Goal: Transaction & Acquisition: Obtain resource

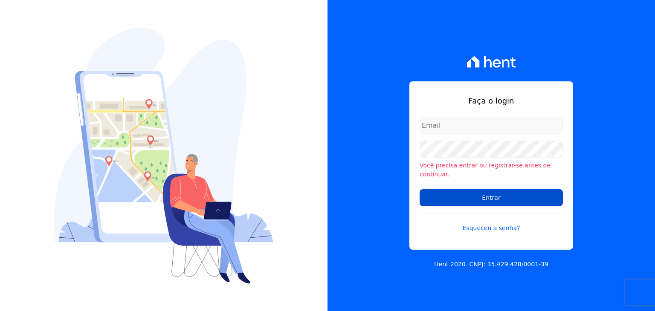
type input "[EMAIL_ADDRESS][DOMAIN_NAME]"
click at [477, 190] on input "Entrar" at bounding box center [490, 197] width 143 height 17
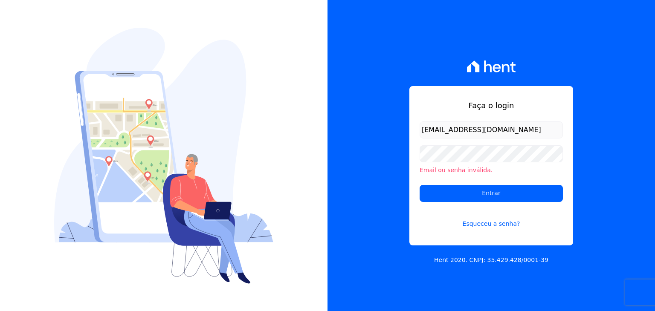
click at [485, 178] on form "financeiro@genesisempreendimentos.com.br Email ou senha inválida. Entrar Esquec…" at bounding box center [490, 179] width 143 height 117
click at [489, 186] on input "Entrar" at bounding box center [490, 193] width 143 height 17
click at [461, 192] on input "Entrar" at bounding box center [490, 193] width 143 height 17
click at [472, 189] on input "Entrar" at bounding box center [490, 193] width 143 height 17
click at [435, 188] on input "Entrar" at bounding box center [490, 193] width 143 height 17
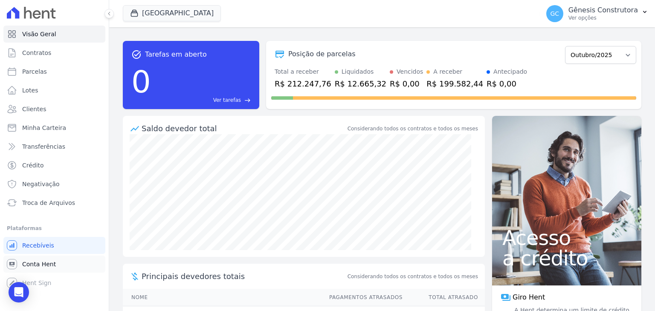
click at [15, 266] on icon at bounding box center [12, 264] width 10 height 10
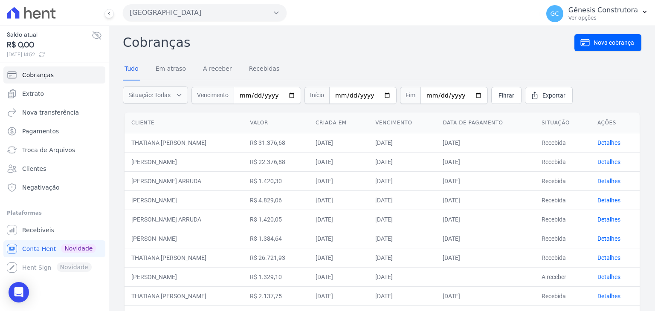
click at [192, 16] on button "[GEOGRAPHIC_DATA]" at bounding box center [205, 12] width 164 height 17
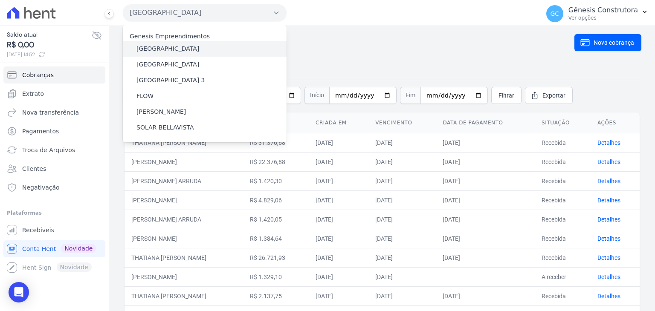
click at [173, 46] on label "[GEOGRAPHIC_DATA]" at bounding box center [167, 48] width 63 height 9
click at [0, 0] on input "[GEOGRAPHIC_DATA]" at bounding box center [0, 0] width 0 height 0
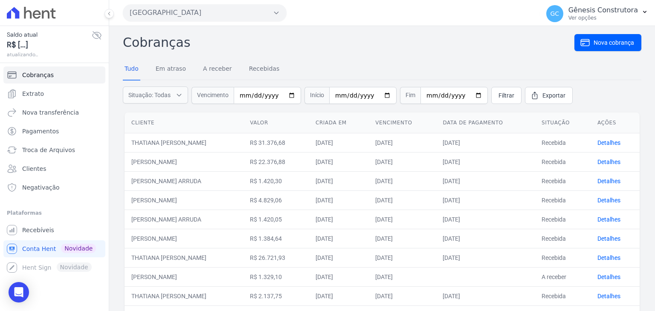
click at [196, 13] on button "[GEOGRAPHIC_DATA]" at bounding box center [205, 12] width 164 height 17
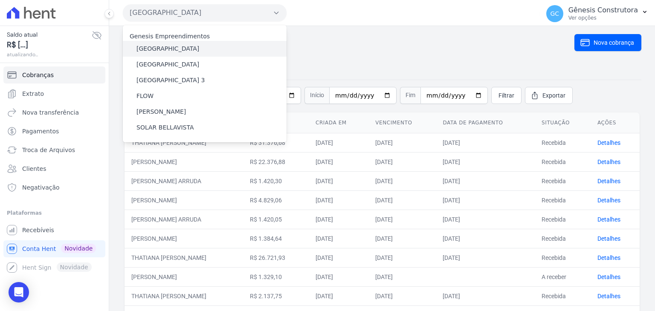
click at [174, 45] on label "[GEOGRAPHIC_DATA]" at bounding box center [167, 48] width 63 height 9
click at [0, 0] on input "[GEOGRAPHIC_DATA]" at bounding box center [0, 0] width 0 height 0
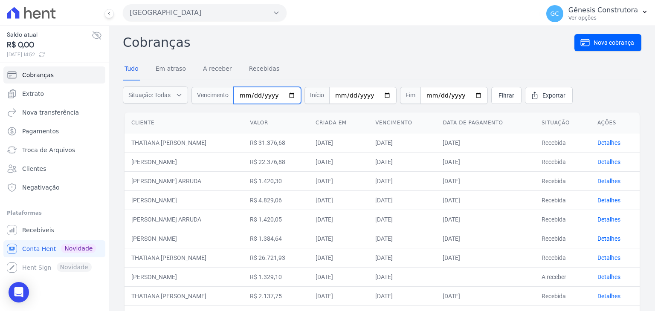
click at [244, 92] on input "date" at bounding box center [267, 95] width 67 height 17
type input "[DATE]"
click at [496, 99] on link "Filtrar" at bounding box center [506, 95] width 30 height 17
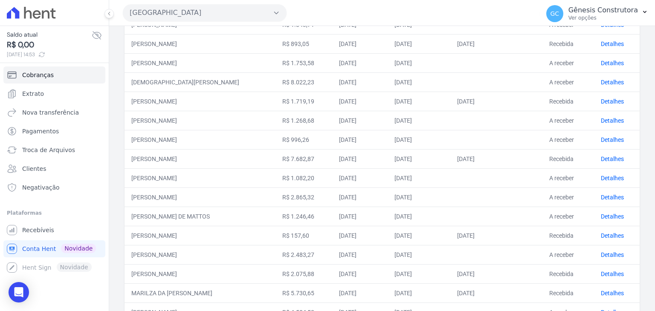
scroll to position [256, 0]
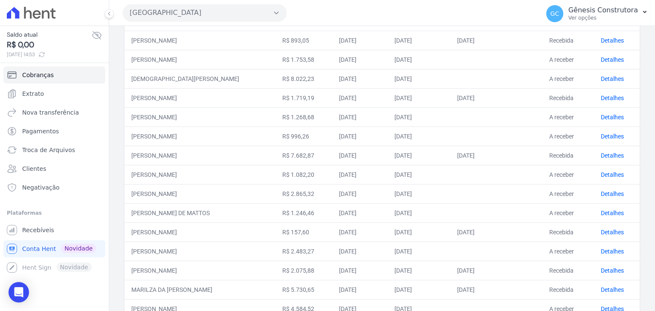
drag, startPoint x: 201, startPoint y: 178, endPoint x: 236, endPoint y: 175, distance: 35.1
click at [207, 178] on td "[PERSON_NAME]" at bounding box center [199, 174] width 151 height 19
drag, startPoint x: 388, startPoint y: 170, endPoint x: 498, endPoint y: 164, distance: 109.7
click at [498, 165] on tr "[PERSON_NAME] R$ 1.082,20 [DATE] [DATE] A receber Detalhes" at bounding box center [381, 174] width 515 height 19
drag, startPoint x: 292, startPoint y: 183, endPoint x: 377, endPoint y: 175, distance: 85.6
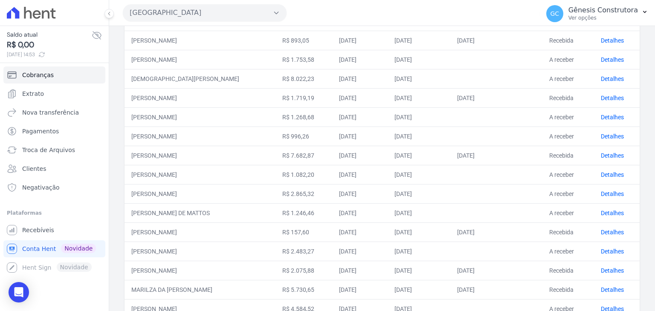
click at [377, 175] on tbody "[PERSON_NAME] R$ 1.322,80 [DATE] [DATE] [DATE] Recebida Detalhes [PERSON_NAME] …" at bounding box center [381, 116] width 515 height 479
click at [611, 171] on link "Detalhes" at bounding box center [611, 174] width 23 height 7
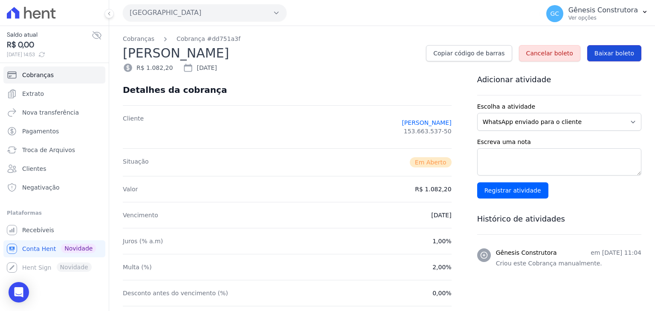
click at [629, 55] on link "Baixar boleto" at bounding box center [614, 53] width 54 height 16
